Goal: Find contact information: Find contact information

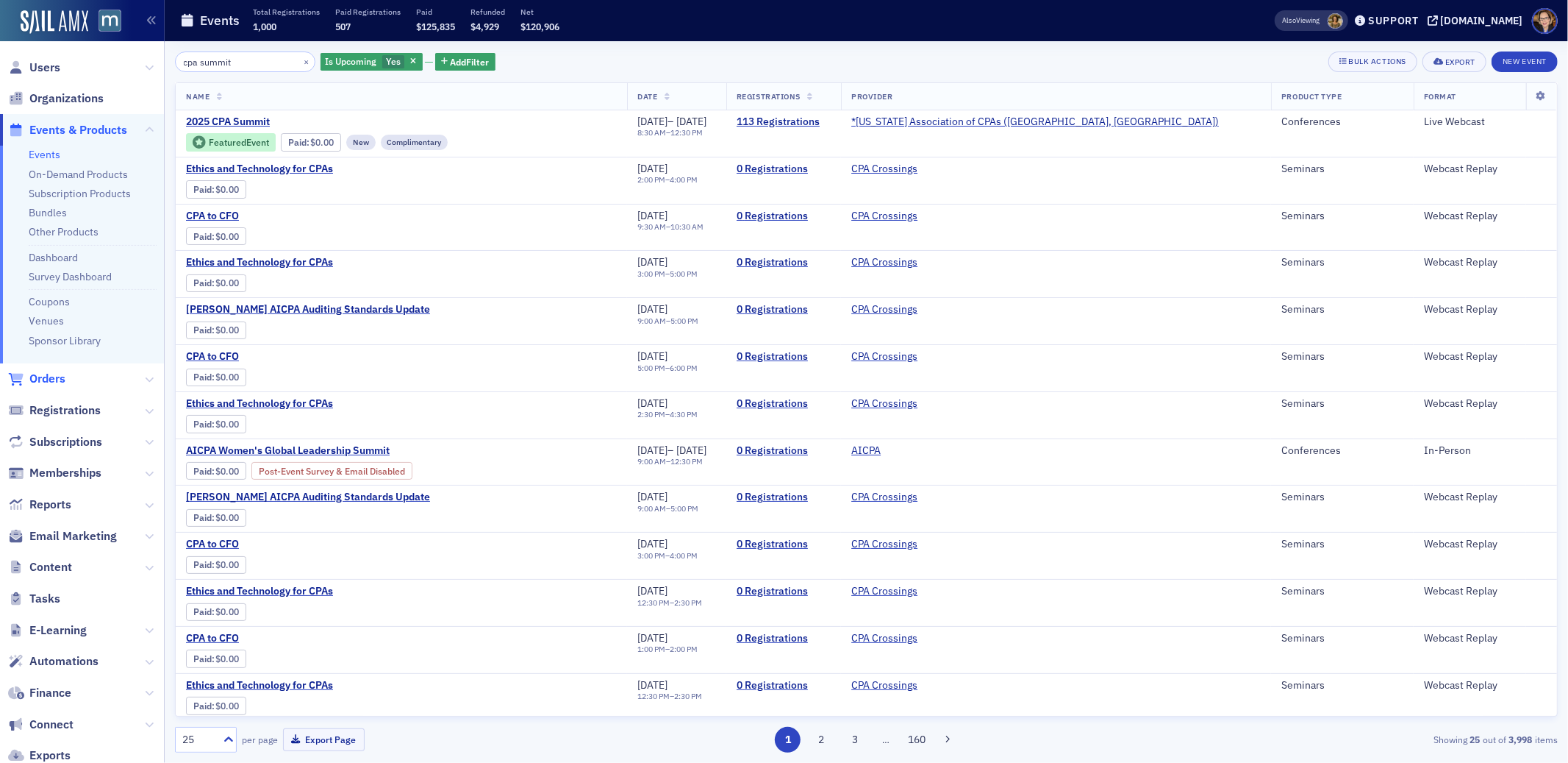
click at [48, 377] on span "Orders" at bounding box center [47, 378] width 36 height 16
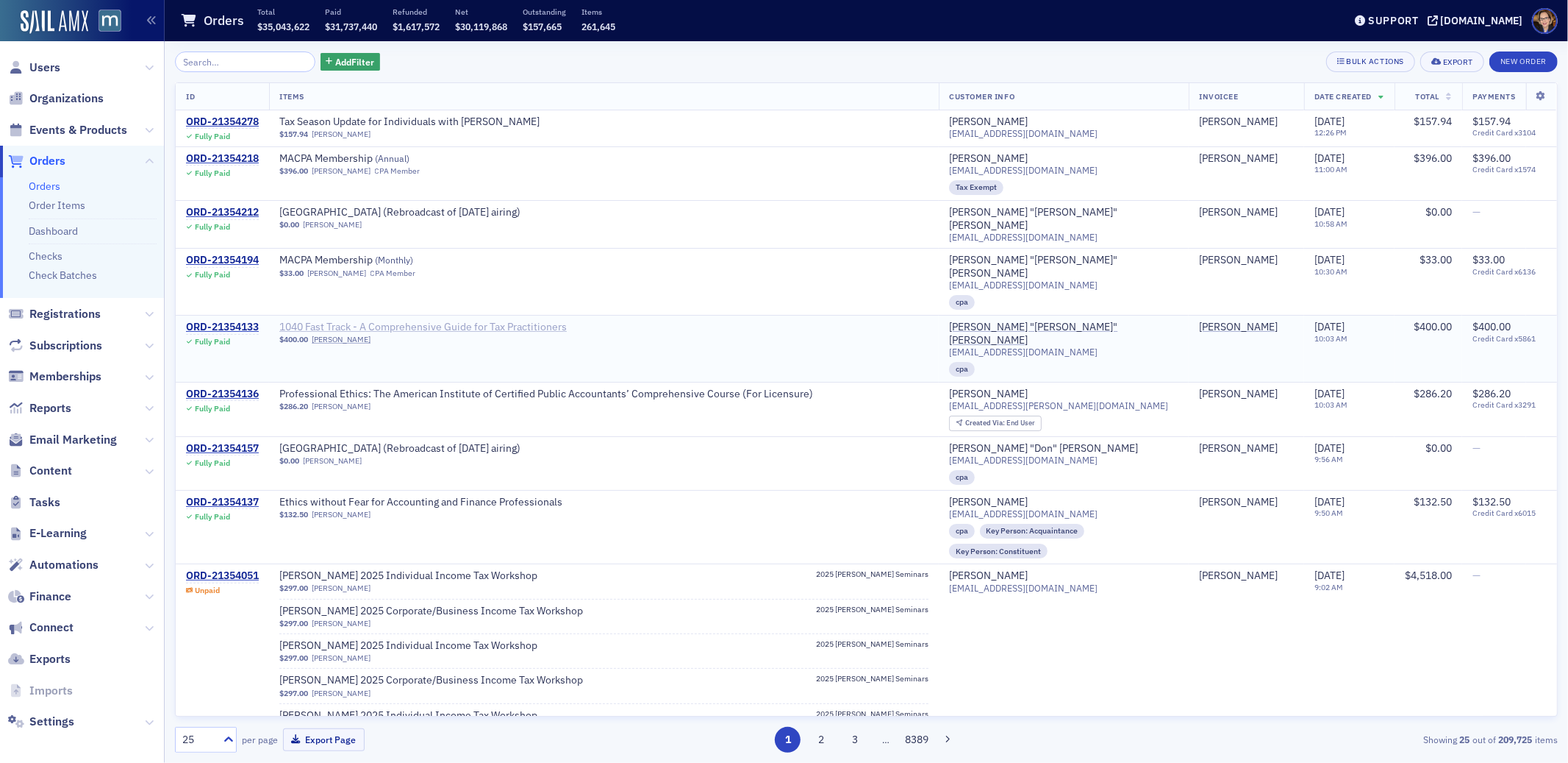
click at [550, 321] on span "1040 Fast Track - A Comprehensive Guide for Tax Practitioners" at bounding box center [423, 327] width 287 height 13
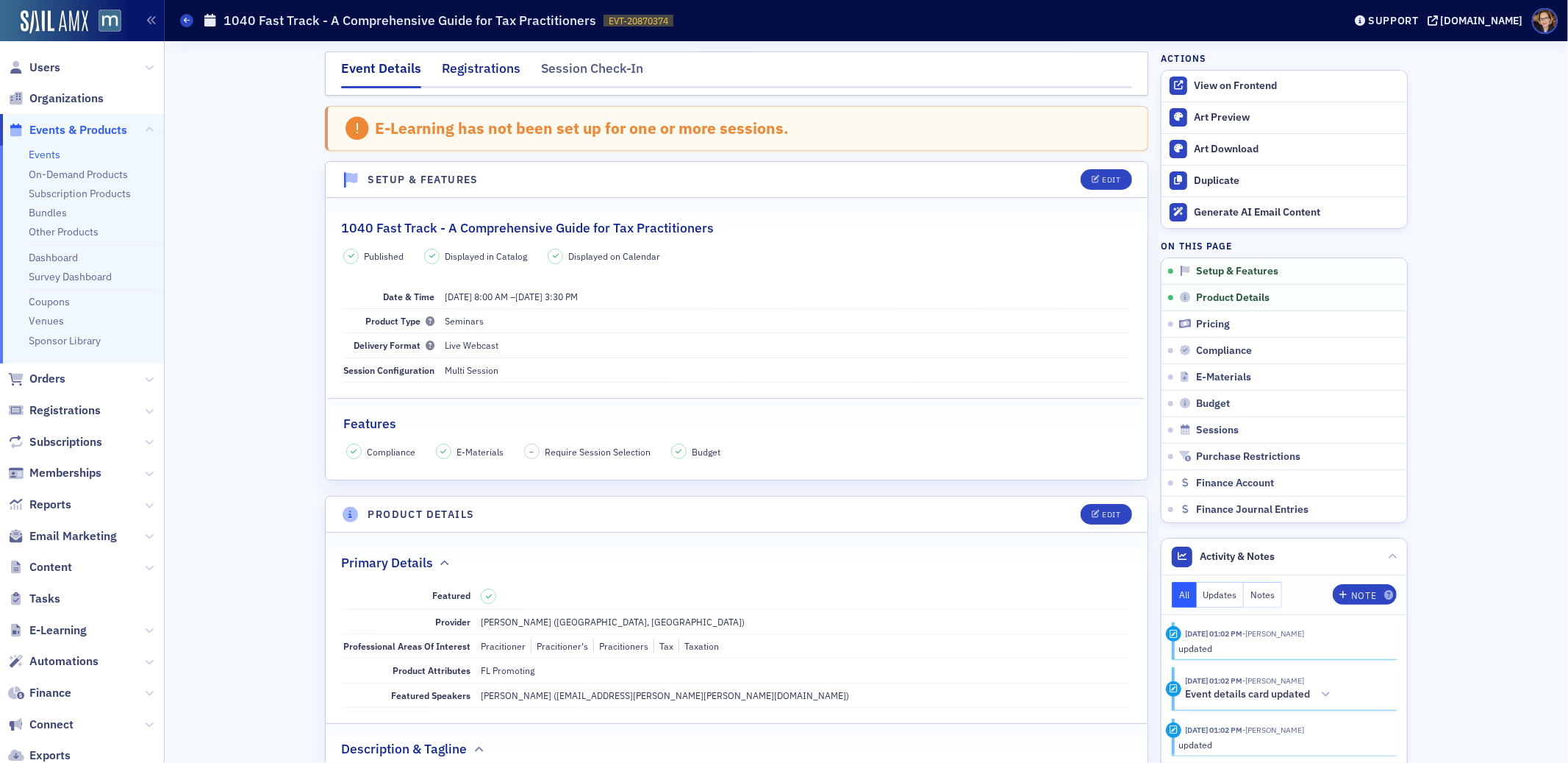
click at [486, 66] on div "Registrations" at bounding box center [481, 72] width 78 height 28
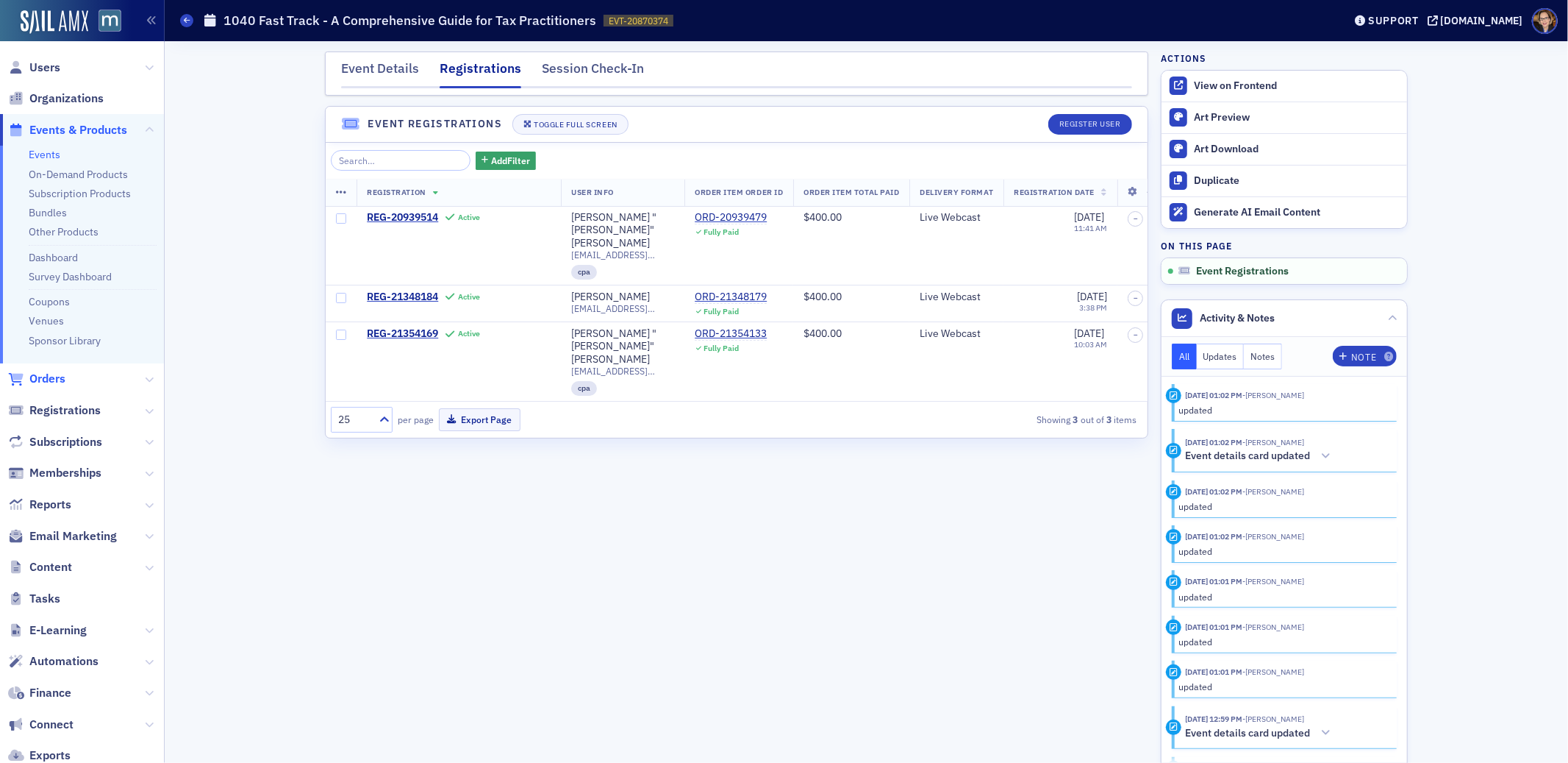
click at [35, 377] on span "Orders" at bounding box center [47, 378] width 36 height 16
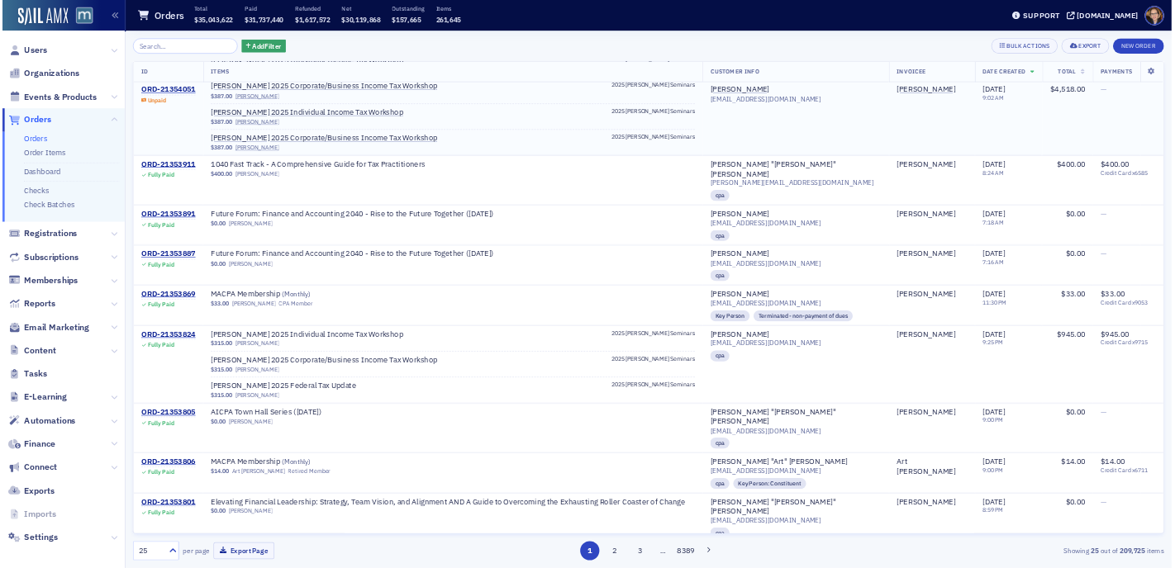
scroll to position [1361, 0]
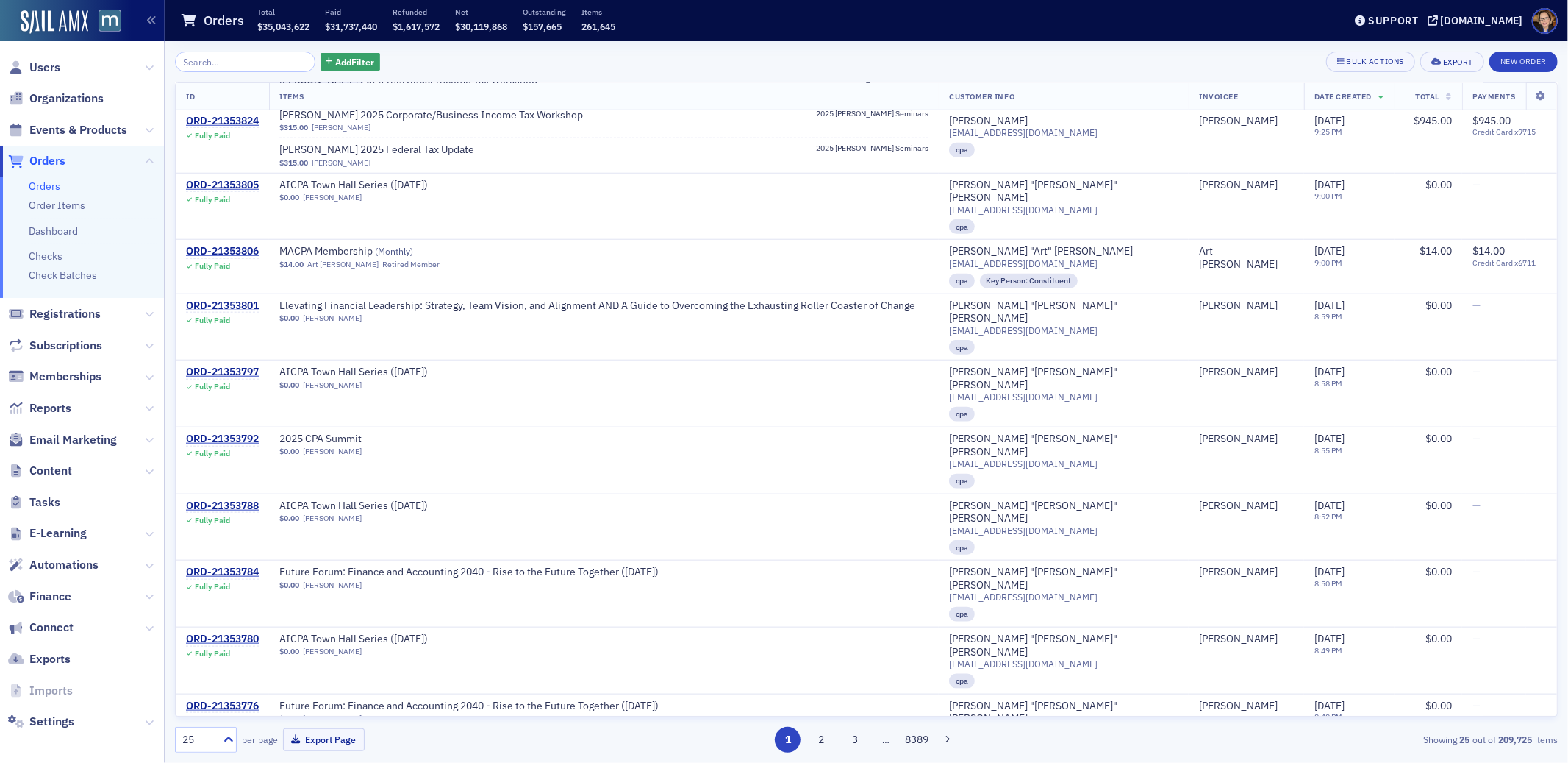
click at [49, 163] on span "Orders" at bounding box center [47, 161] width 36 height 16
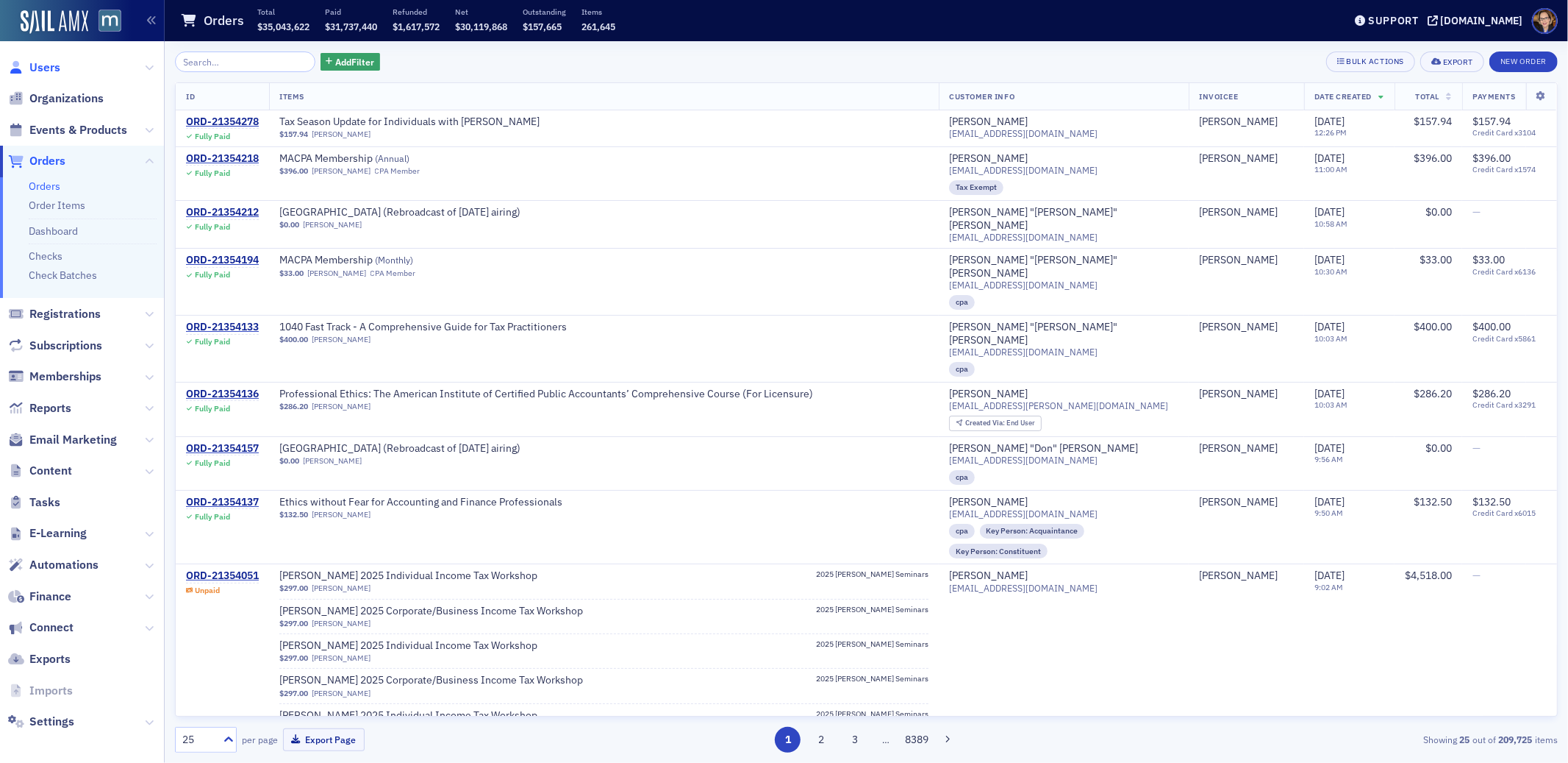
click at [49, 65] on span "Users" at bounding box center [44, 68] width 31 height 16
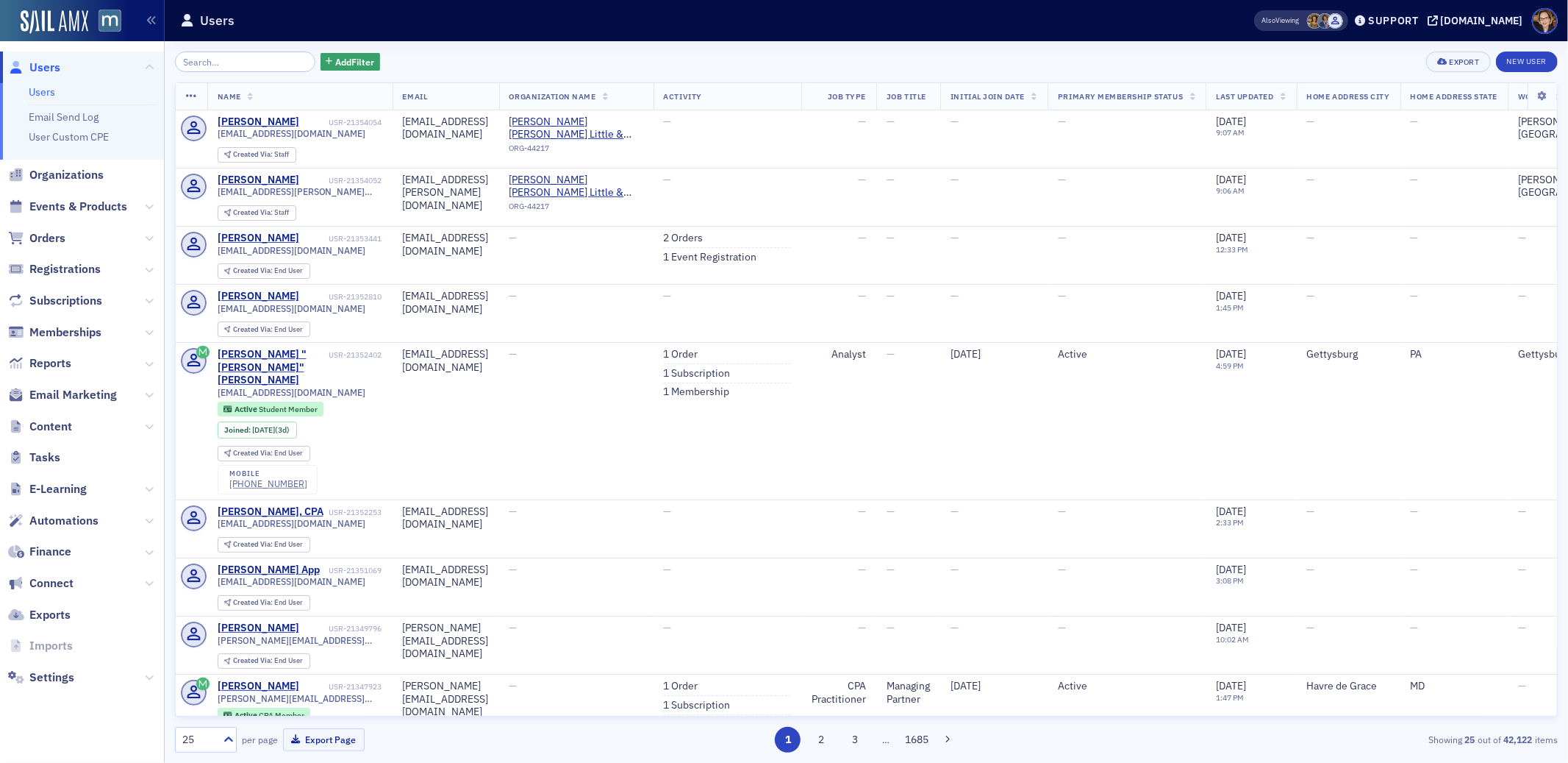
click at [230, 62] on input "search" at bounding box center [246, 61] width 141 height 20
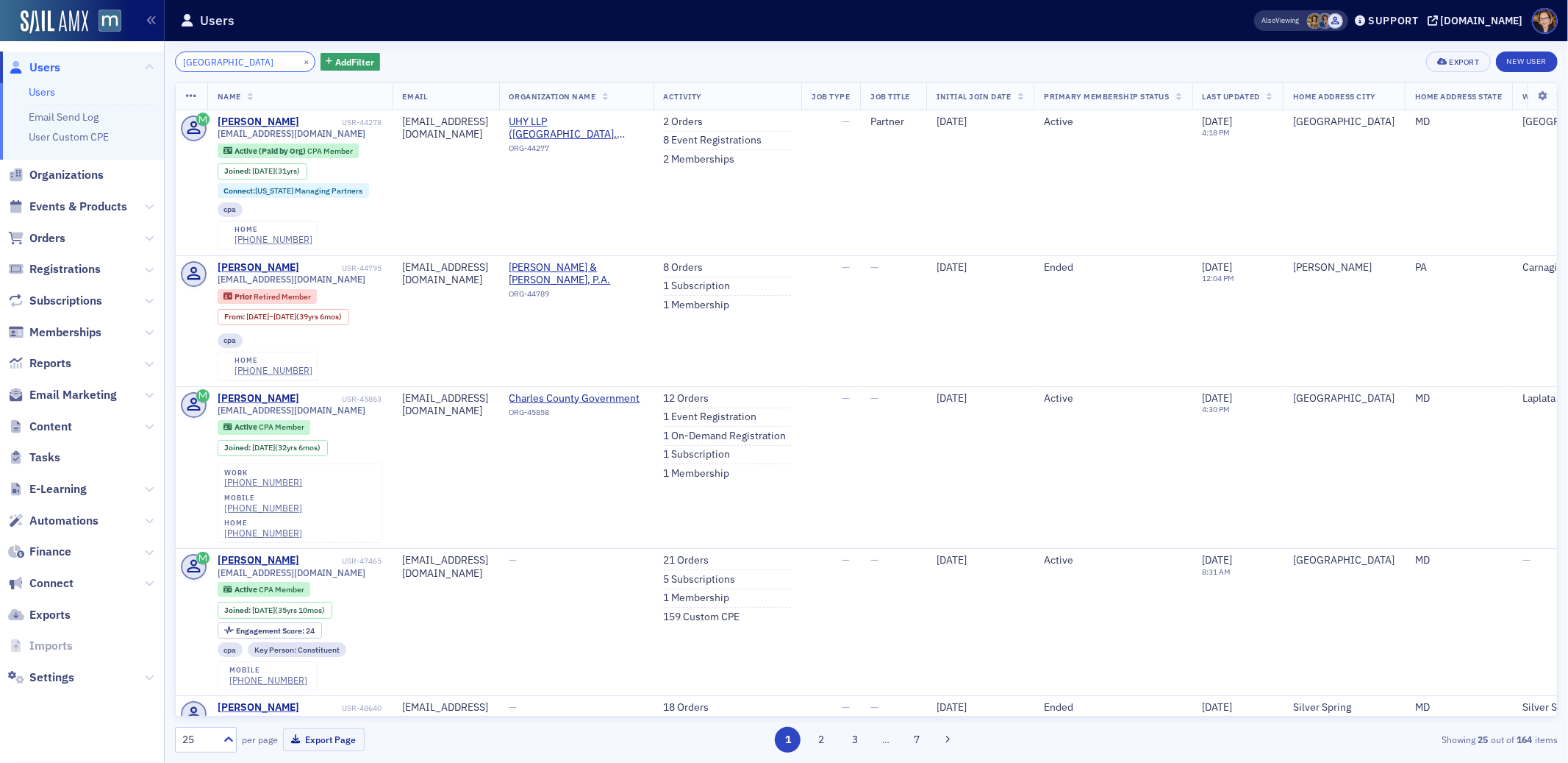
click at [214, 61] on input "[GEOGRAPHIC_DATA]" at bounding box center [246, 61] width 141 height 20
drag, startPoint x: 241, startPoint y: 61, endPoint x: 112, endPoint y: 64, distance: 129.0
click at [112, 64] on div "Users Users Email Send Log User Custom CPE Organizations Events & Products Orde…" at bounding box center [784, 381] width 1568 height 763
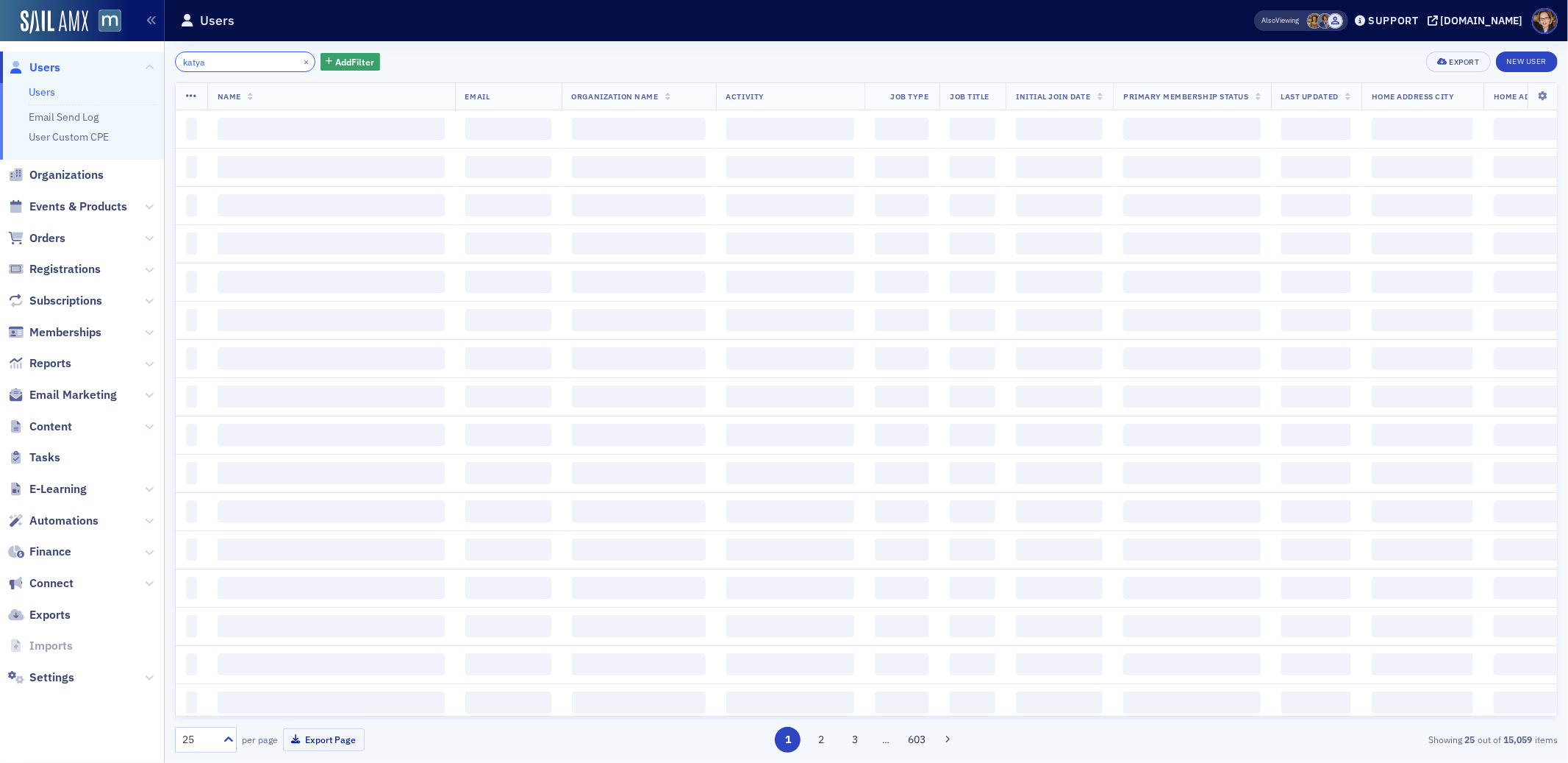
type input "katya"
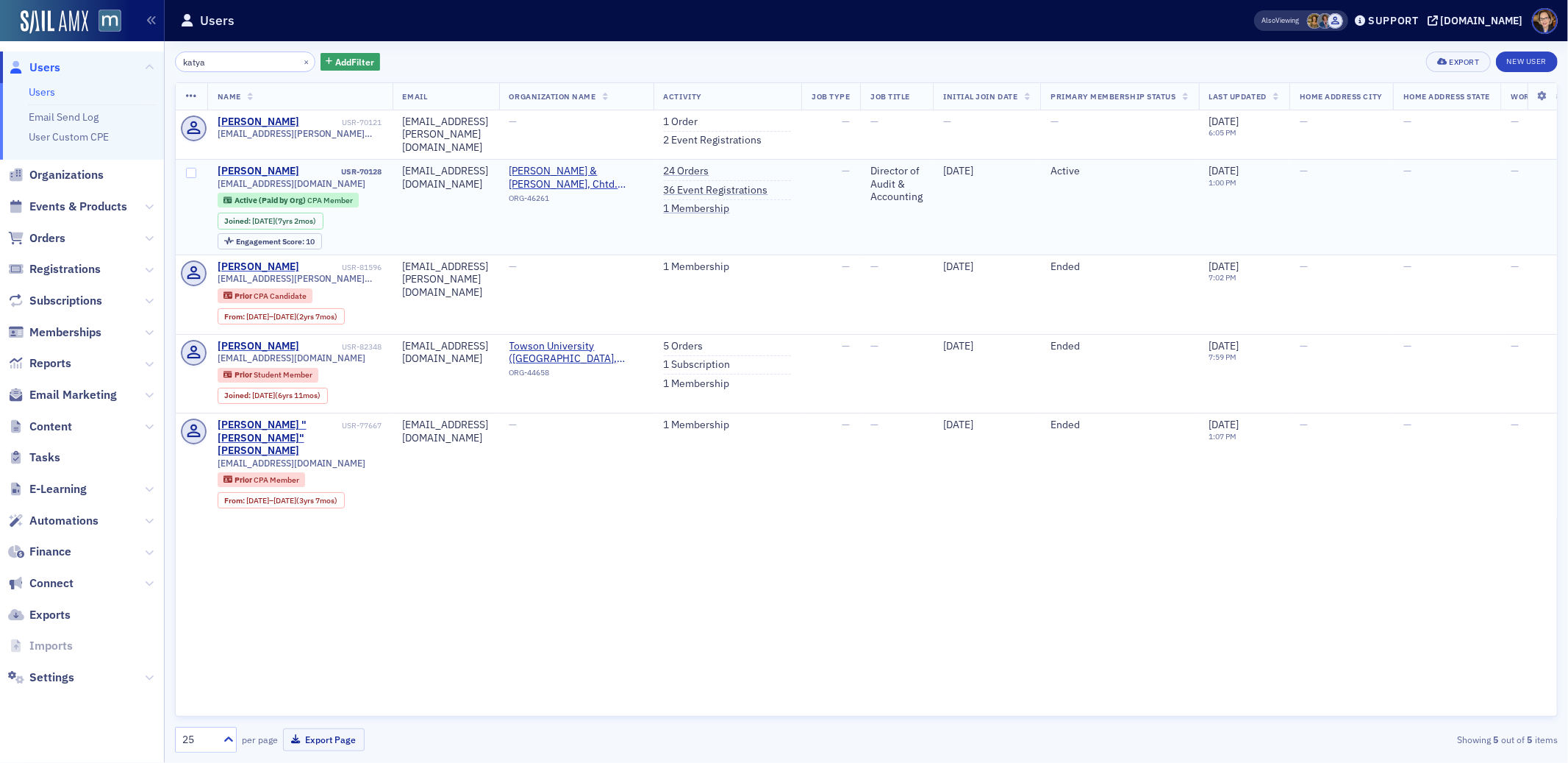
click at [274, 165] on div "[PERSON_NAME]" at bounding box center [259, 171] width 82 height 13
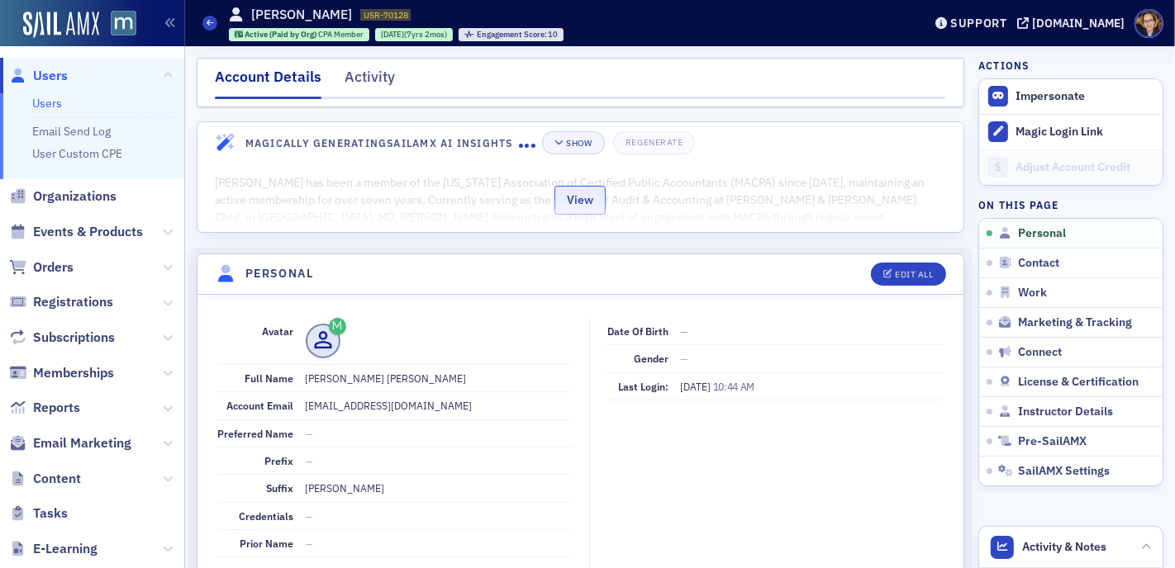
click at [582, 199] on button "View" at bounding box center [579, 200] width 51 height 29
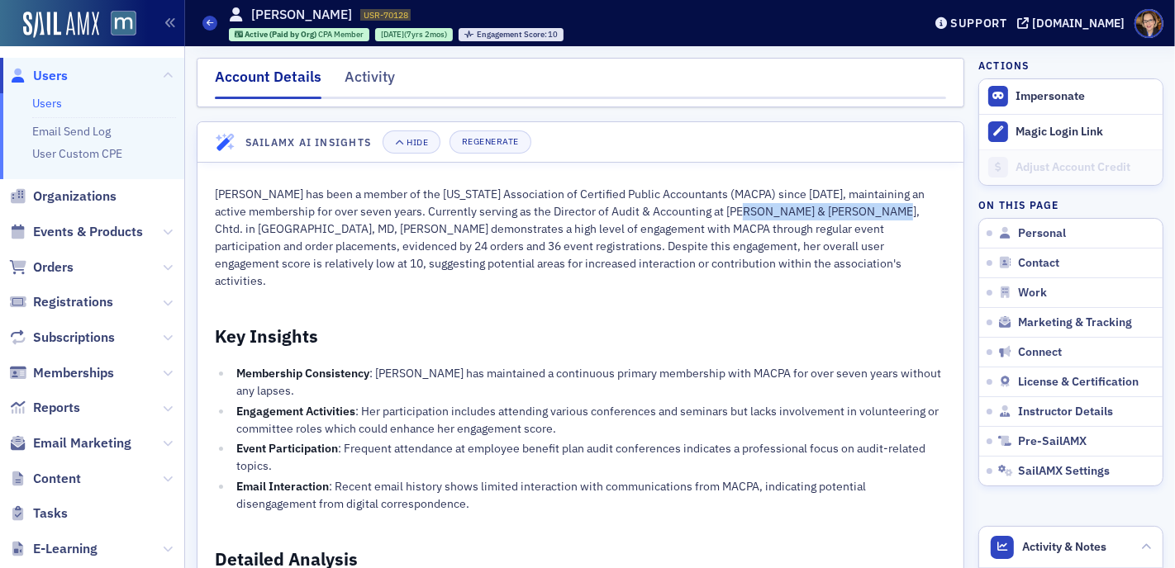
drag, startPoint x: 739, startPoint y: 212, endPoint x: 868, endPoint y: 212, distance: 128.9
click at [868, 212] on p "[PERSON_NAME] has been a member of the [US_STATE] Association of Certified Publ…" at bounding box center [580, 238] width 731 height 104
copy p "[PERSON_NAME] & Assoc"
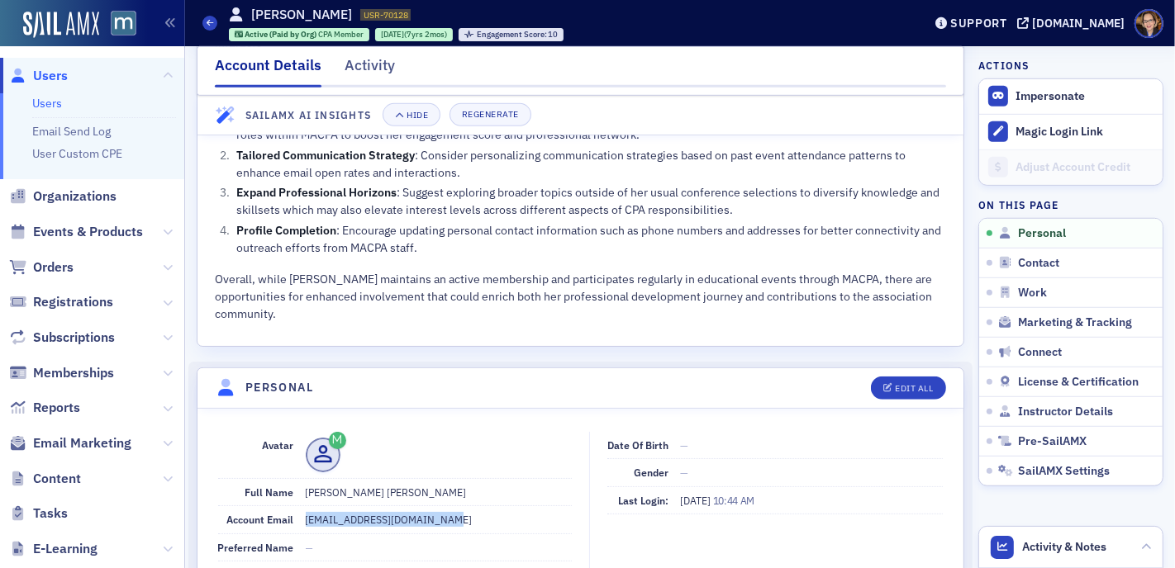
drag, startPoint x: 305, startPoint y: 466, endPoint x: 435, endPoint y: 464, distance: 130.6
click at [435, 506] on dd "[EMAIL_ADDRESS][DOMAIN_NAME]" at bounding box center [439, 519] width 266 height 26
copy dd "[EMAIL_ADDRESS][DOMAIN_NAME]"
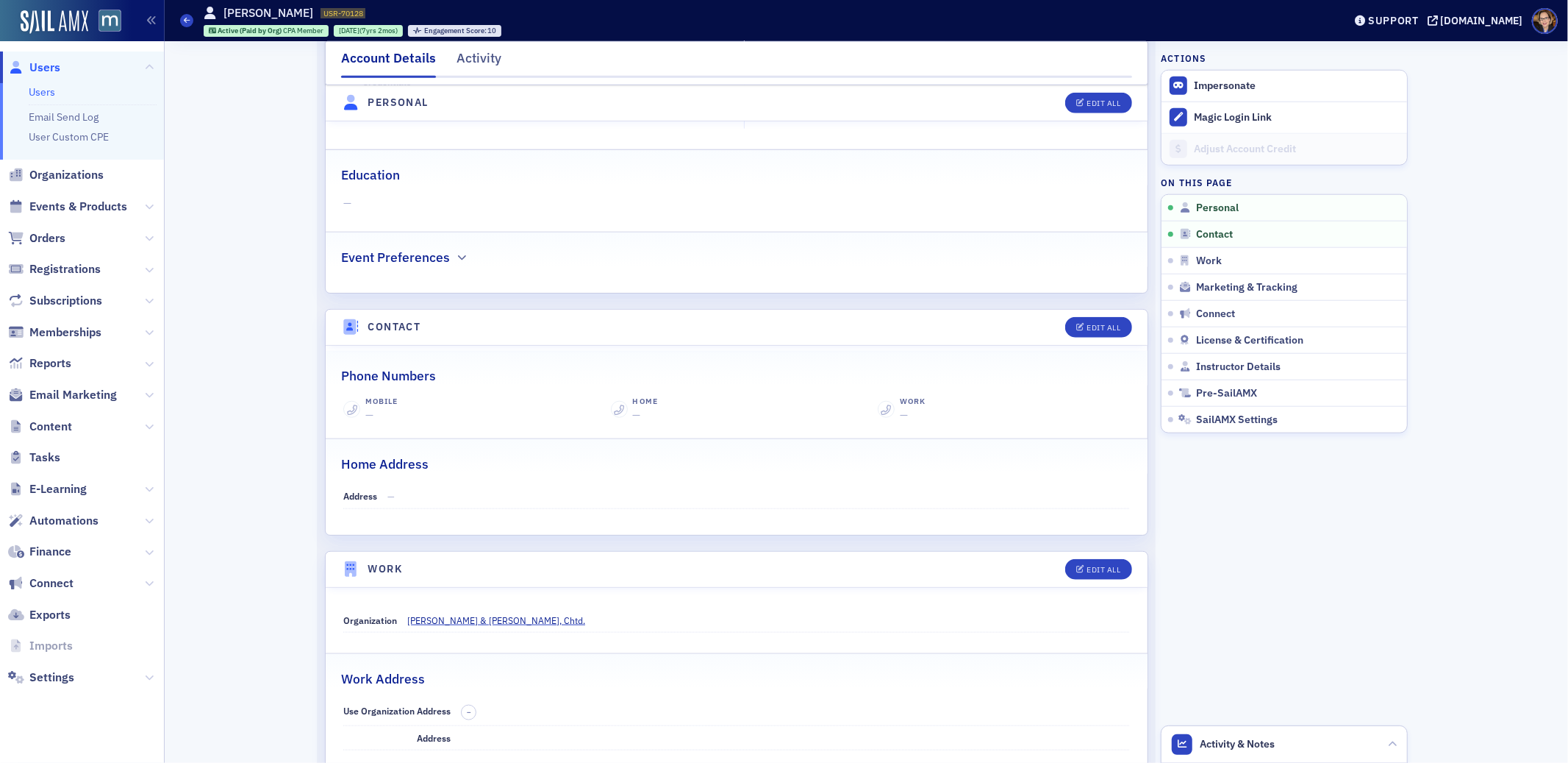
scroll to position [1068, 0]
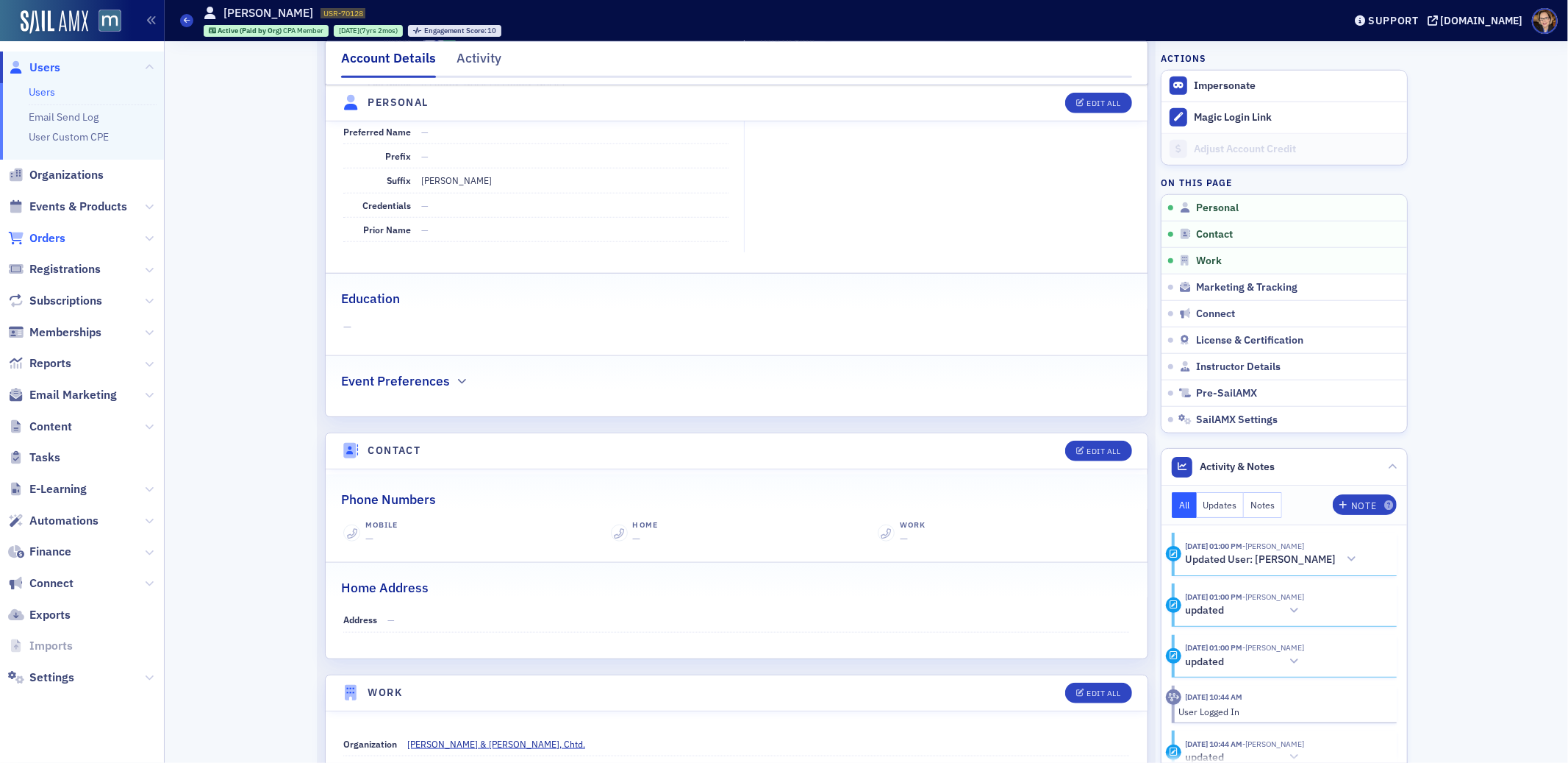
click at [53, 242] on span "Orders" at bounding box center [47, 239] width 36 height 16
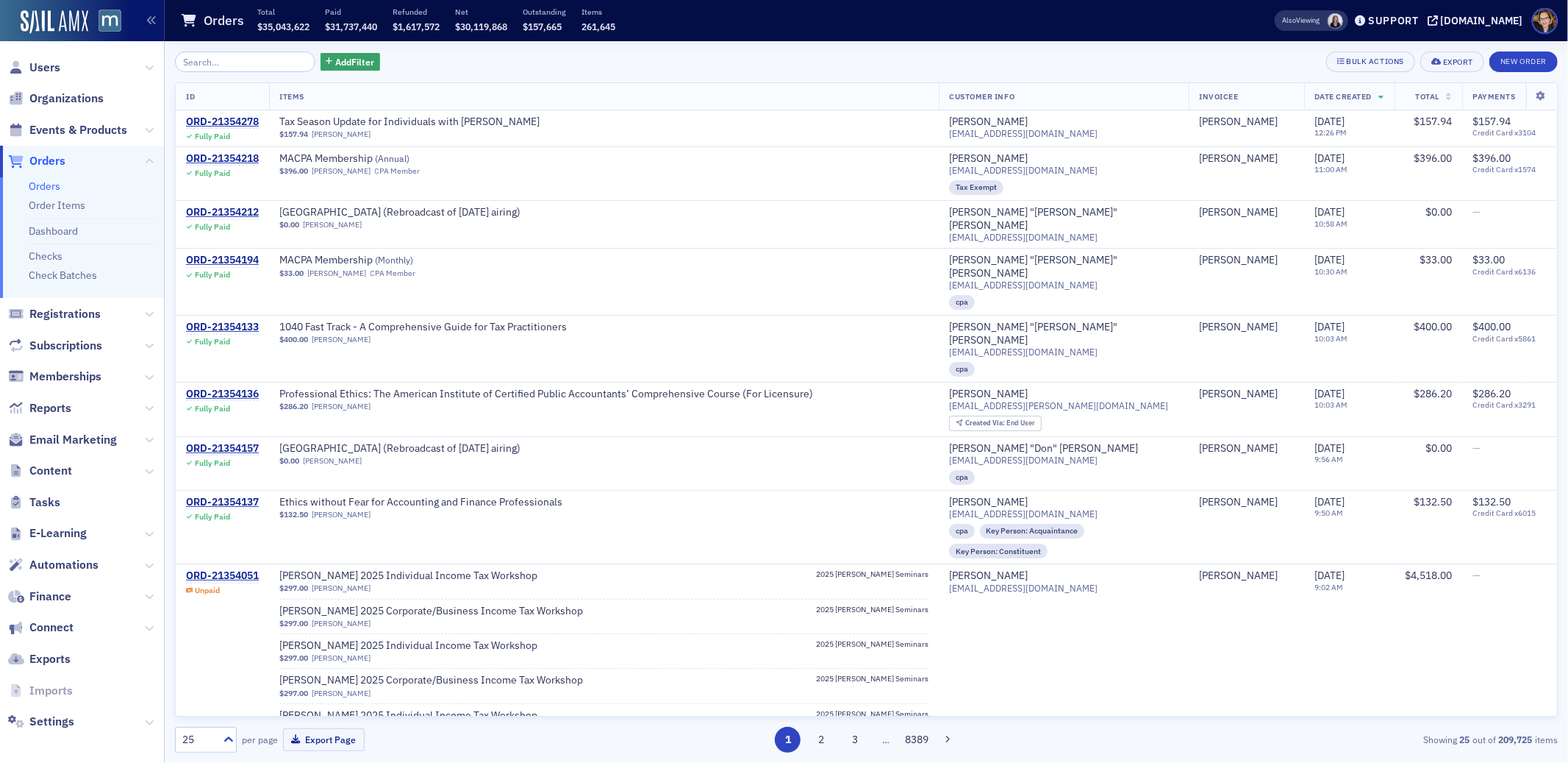
click at [55, 160] on span "Orders" at bounding box center [47, 161] width 36 height 16
click at [41, 156] on span "Orders" at bounding box center [47, 158] width 36 height 16
